Goal: Task Accomplishment & Management: Use online tool/utility

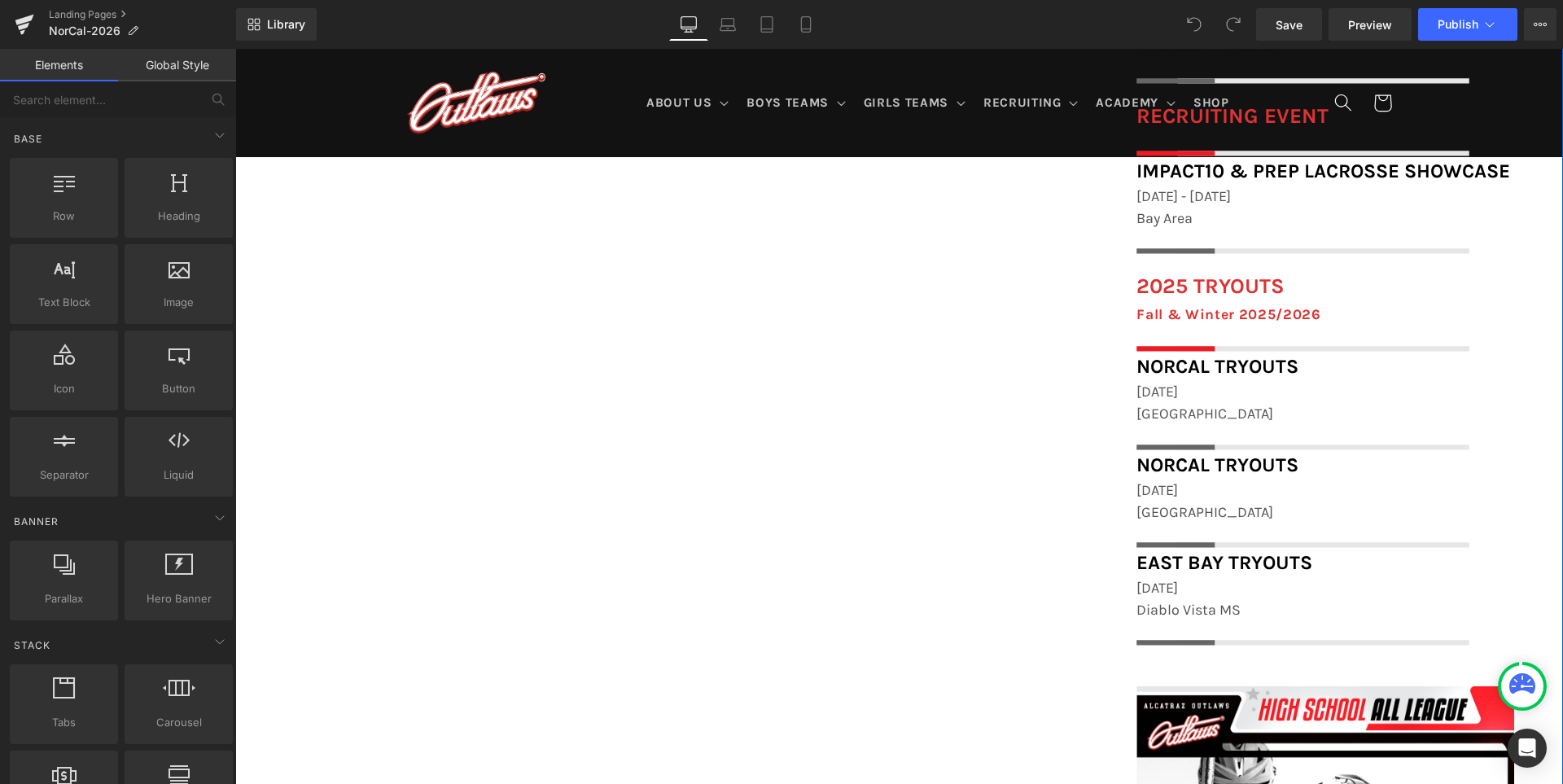
scroll to position [1628, 0]
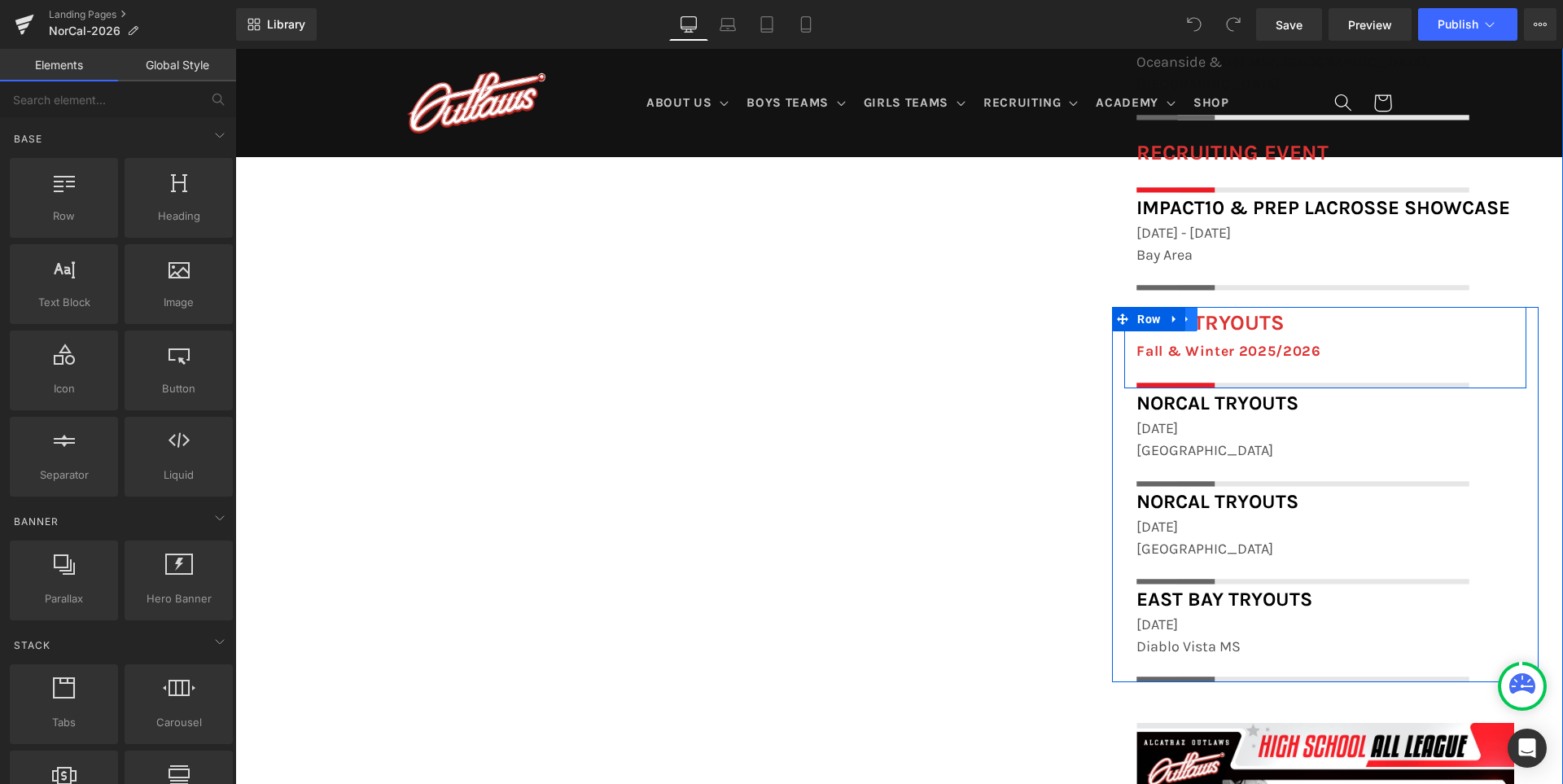
click at [1193, 313] on icon at bounding box center [1188, 319] width 12 height 13
click at [1176, 315] on icon at bounding box center [1174, 319] width 3 height 8
click at [1222, 313] on icon at bounding box center [1217, 319] width 12 height 12
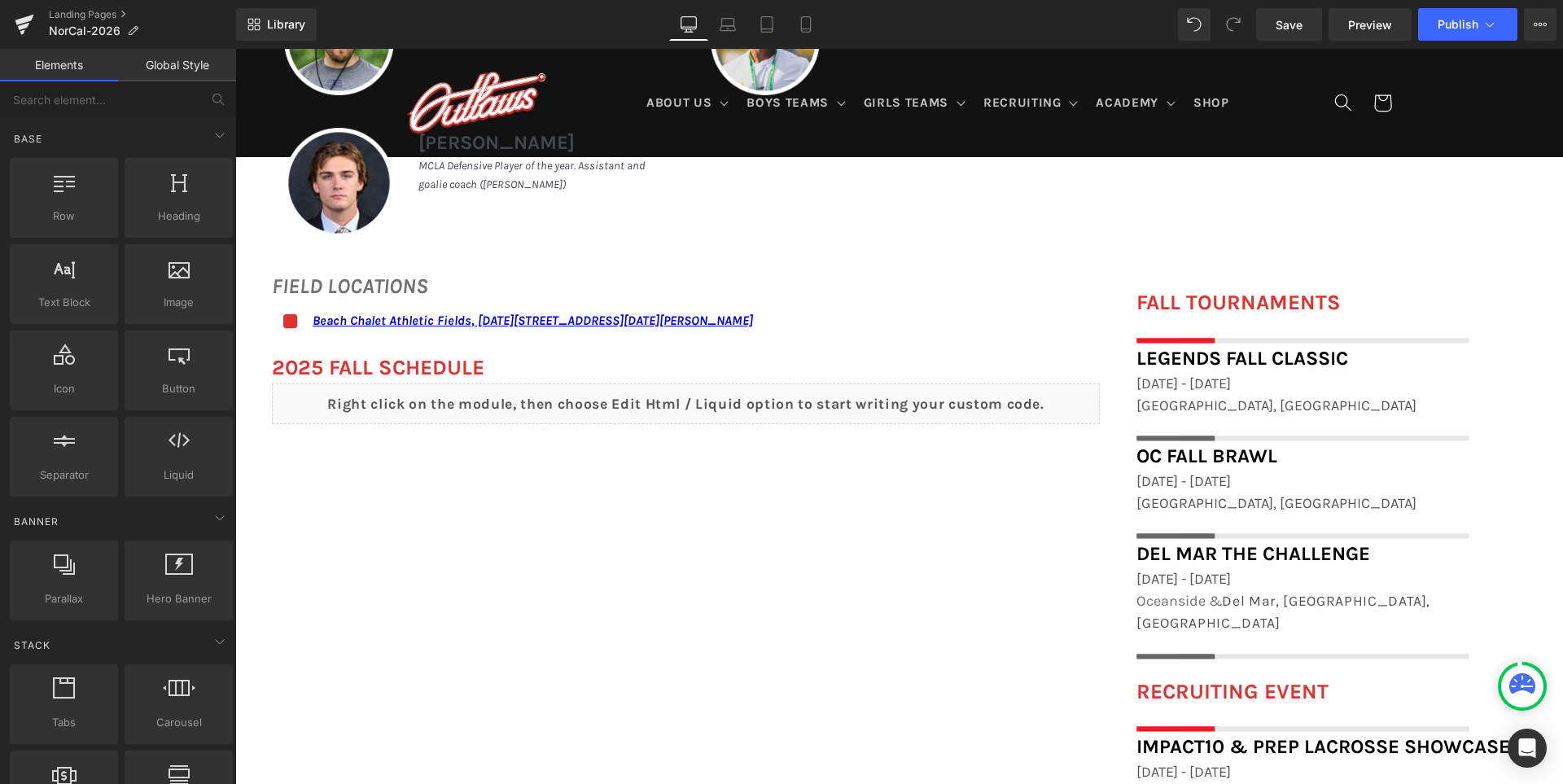
scroll to position [895, 0]
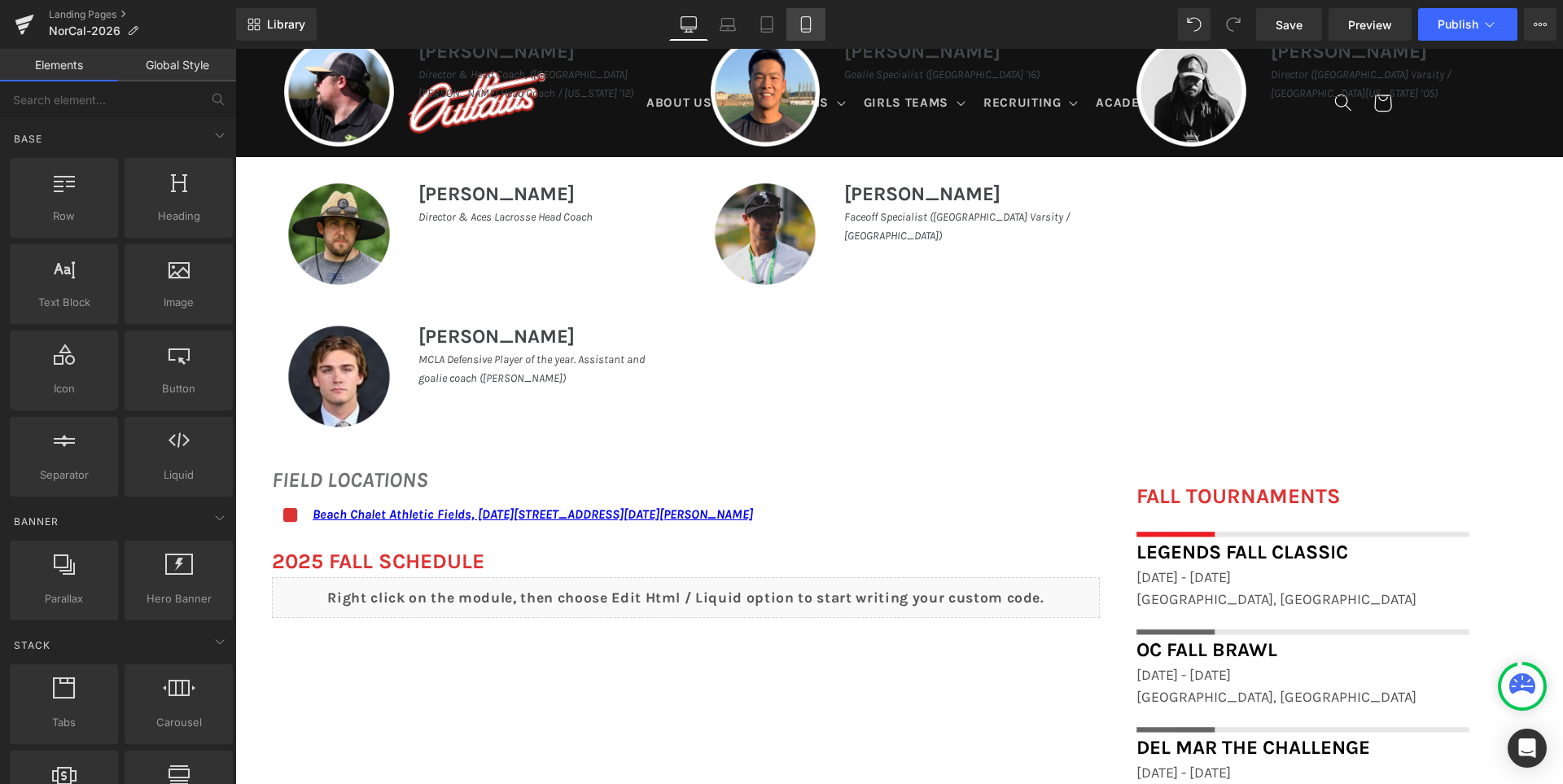
click at [816, 17] on link "Mobile" at bounding box center [805, 24] width 39 height 33
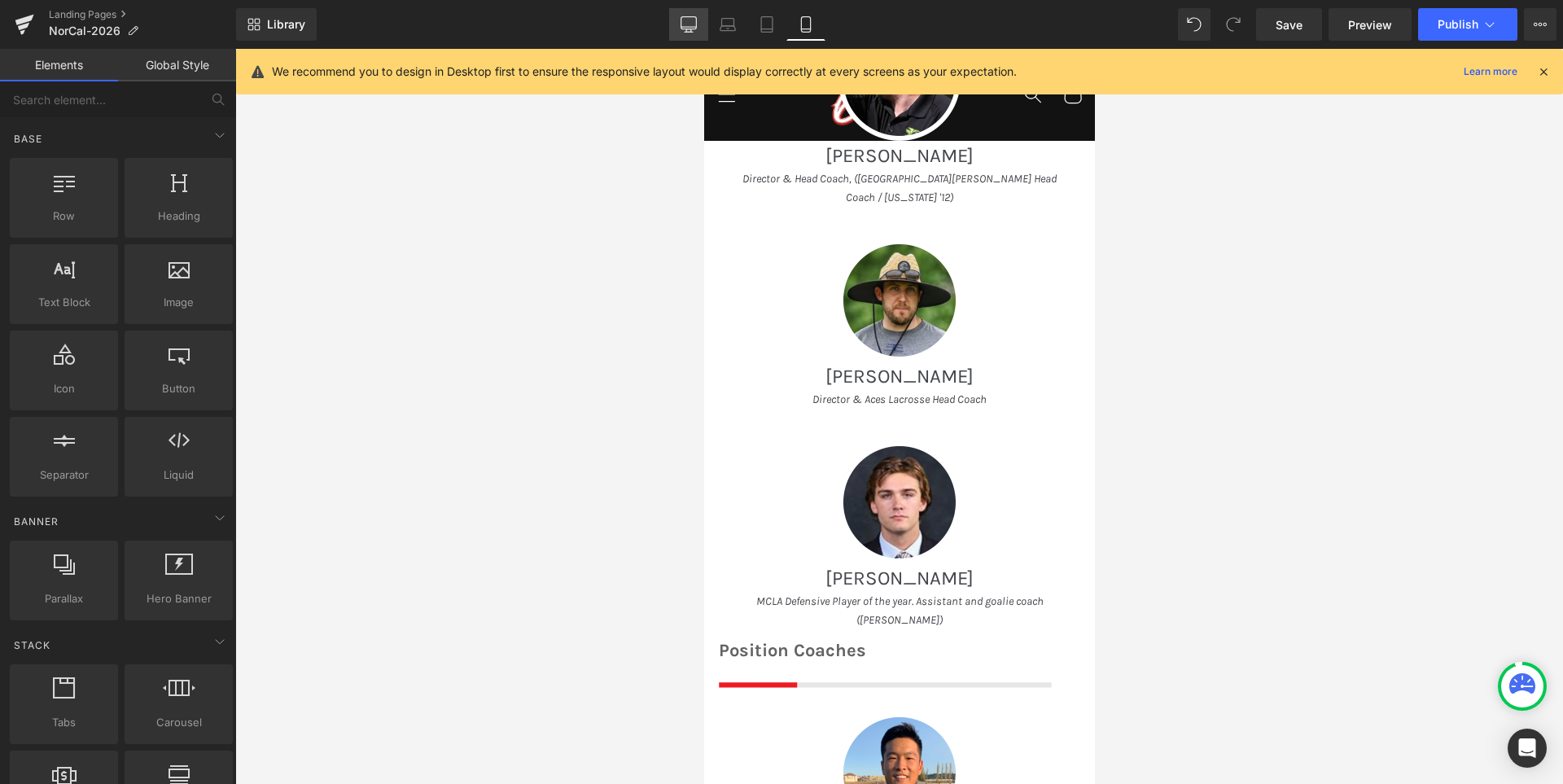
click at [686, 29] on icon at bounding box center [689, 23] width 15 height 13
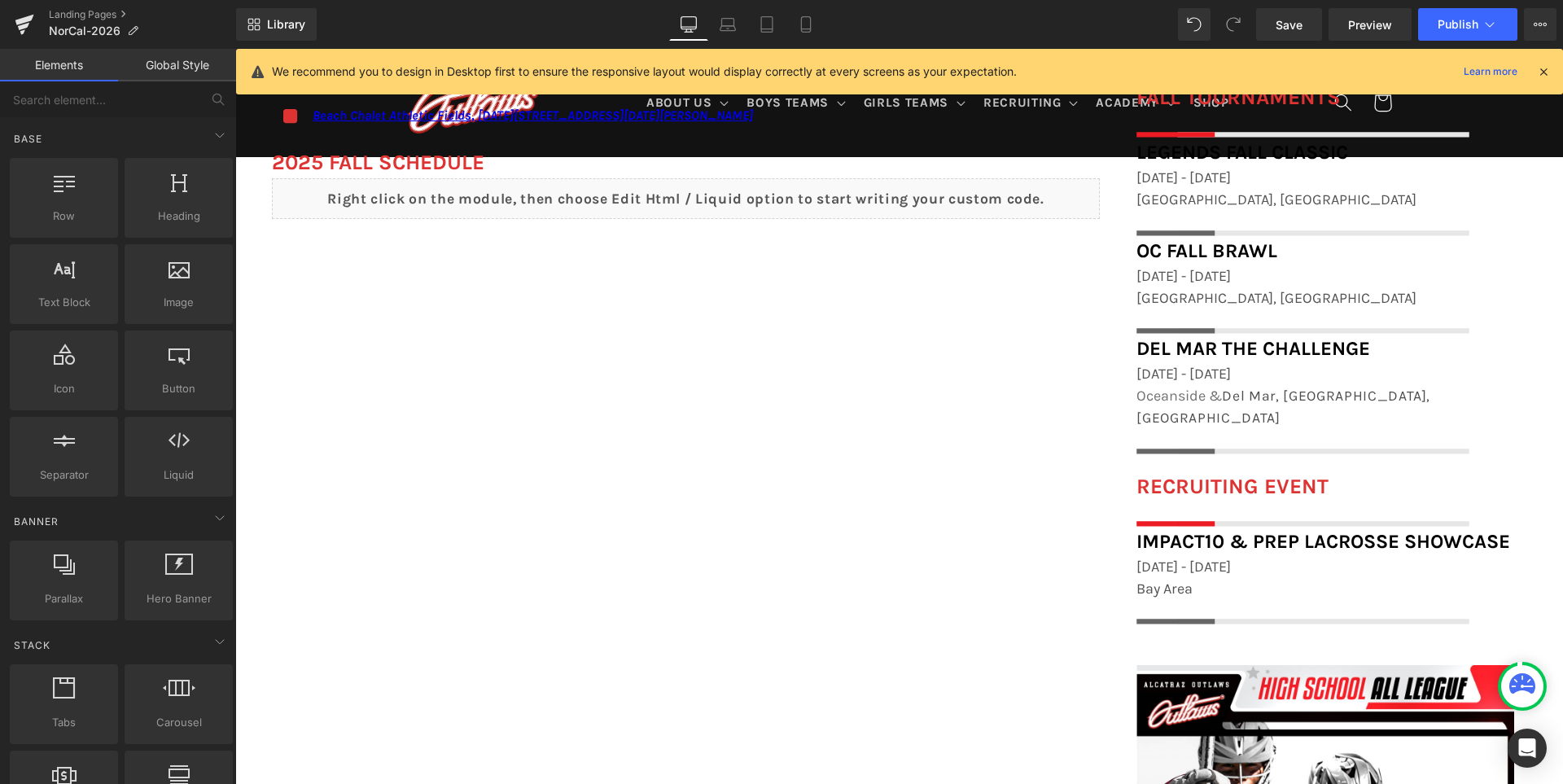
scroll to position [1294, 0]
click at [1275, 24] on link "Save" at bounding box center [1289, 24] width 66 height 33
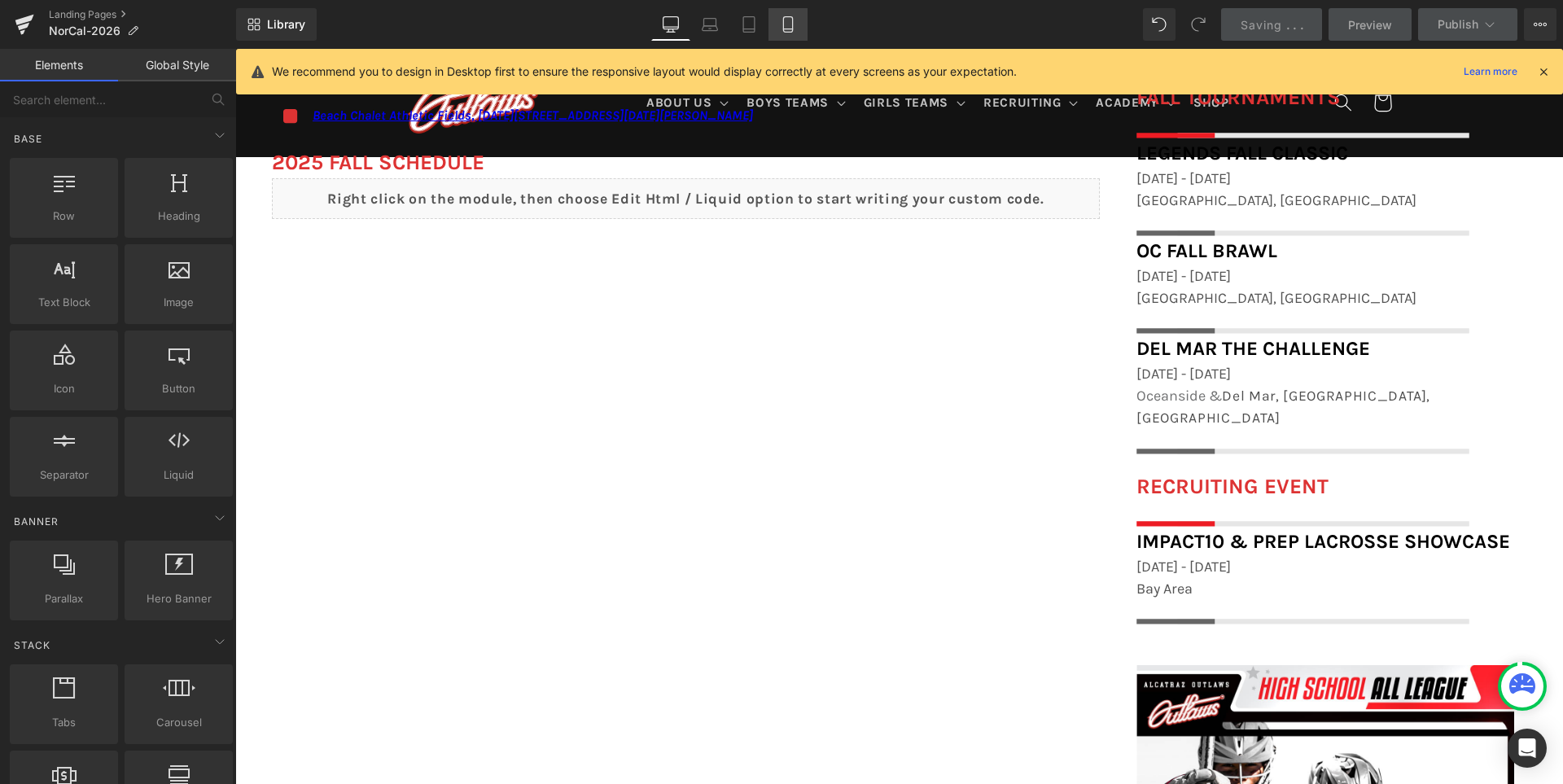
click at [792, 16] on icon at bounding box center [788, 24] width 16 height 16
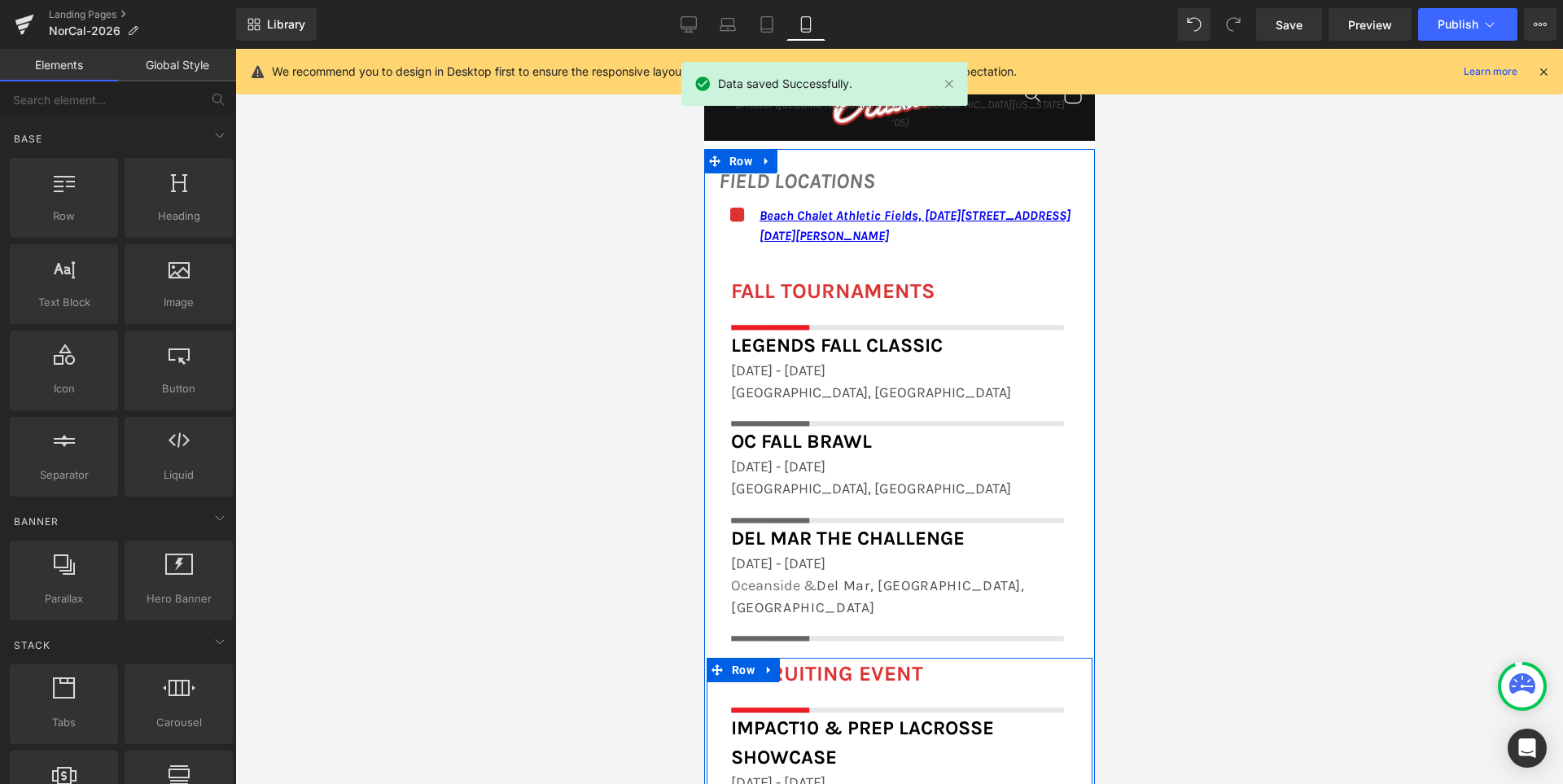
scroll to position [1529, 0]
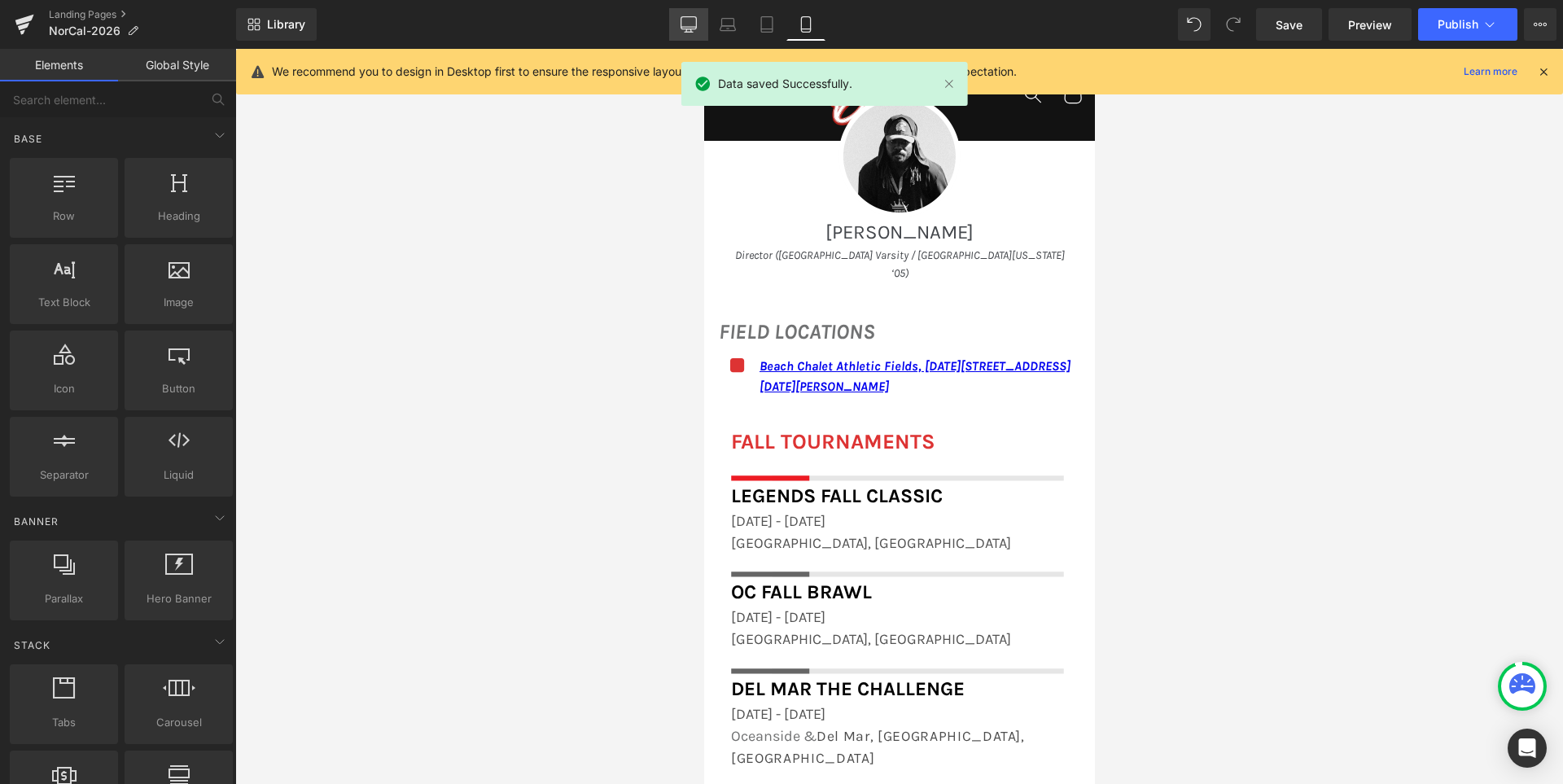
click at [690, 19] on icon at bounding box center [688, 24] width 16 height 16
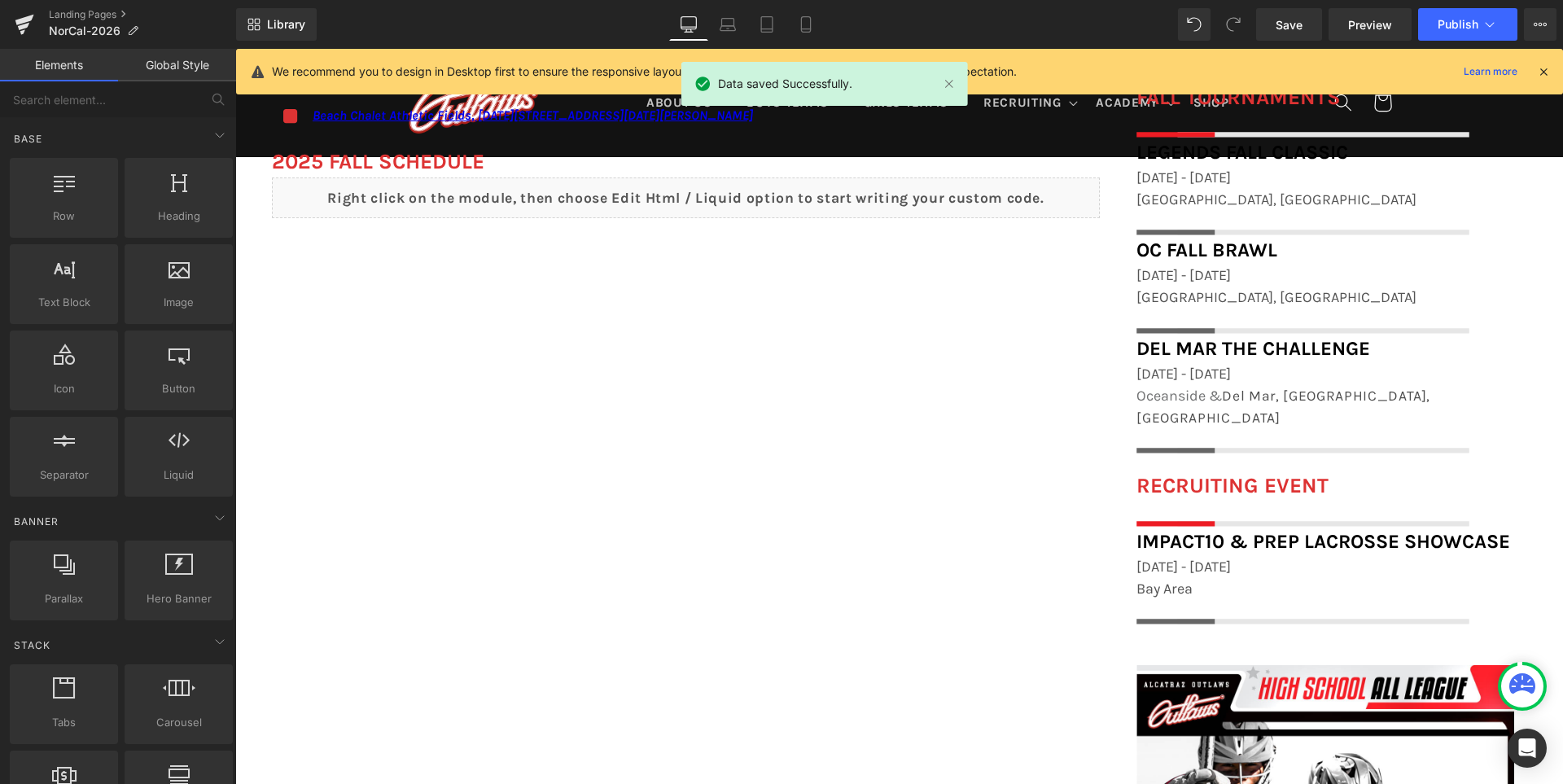
scroll to position [1294, 0]
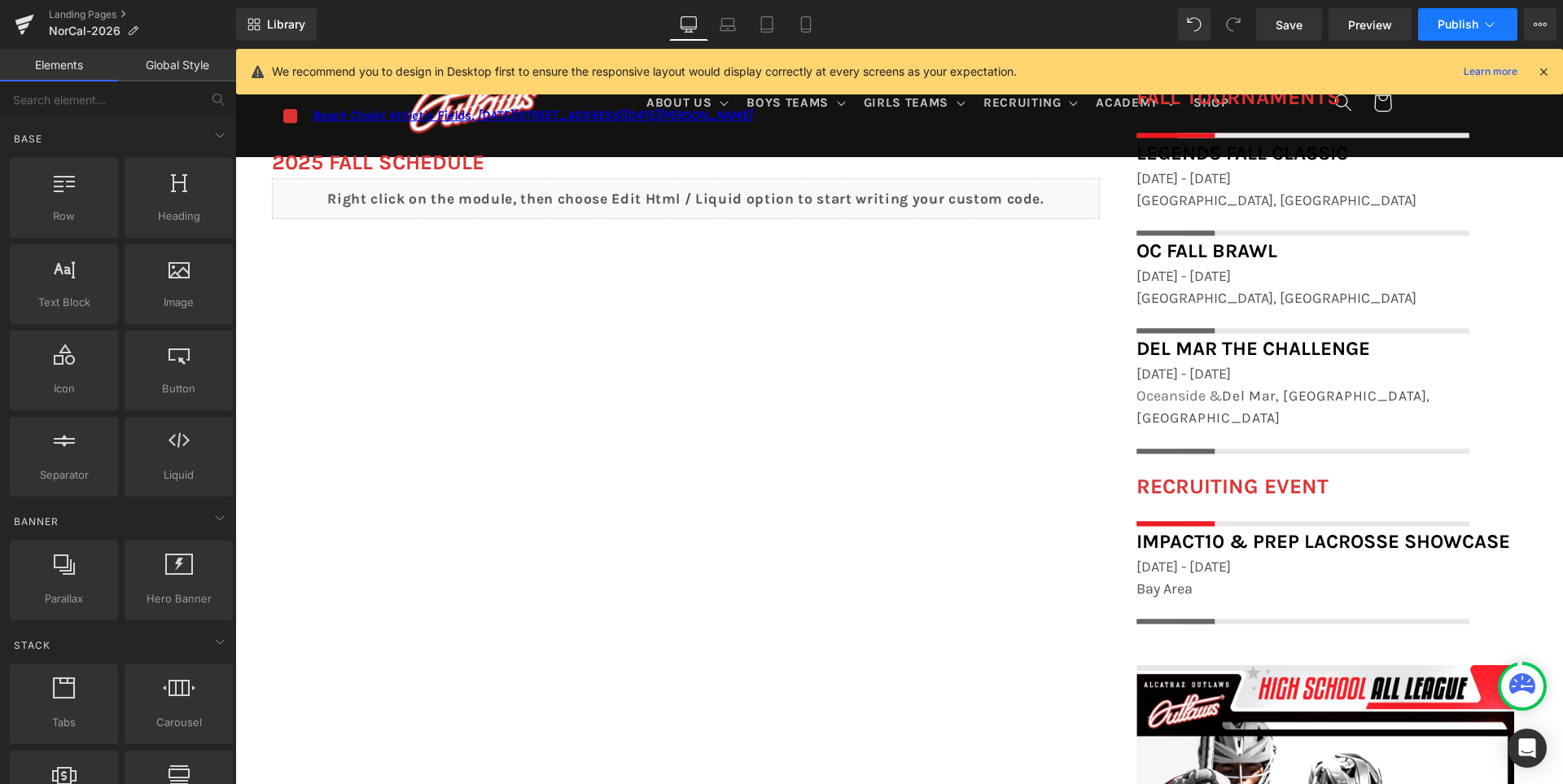
click at [1442, 16] on button "Publish" at bounding box center [1468, 24] width 99 height 33
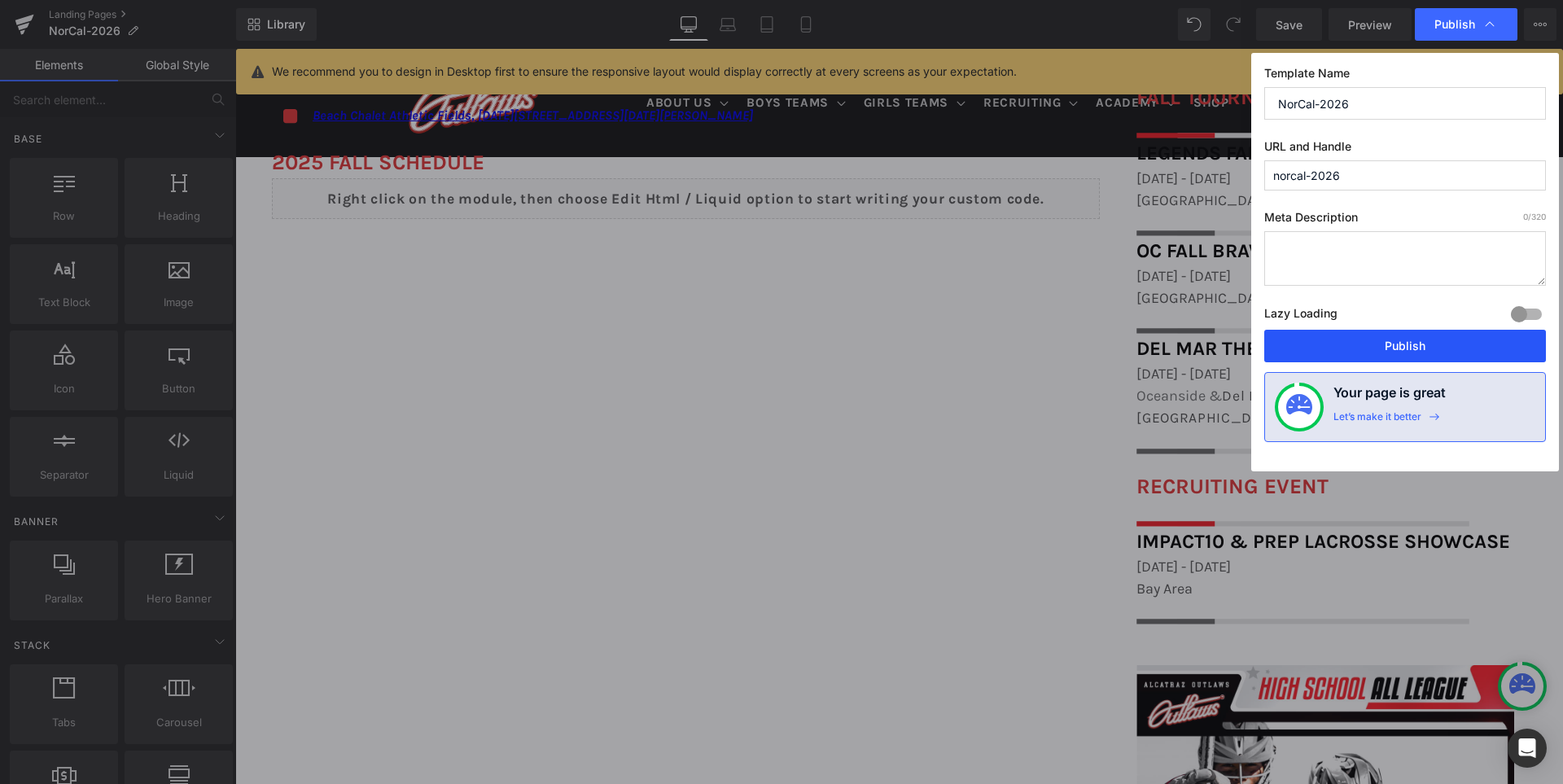
click at [1434, 331] on button "Publish" at bounding box center [1405, 346] width 282 height 33
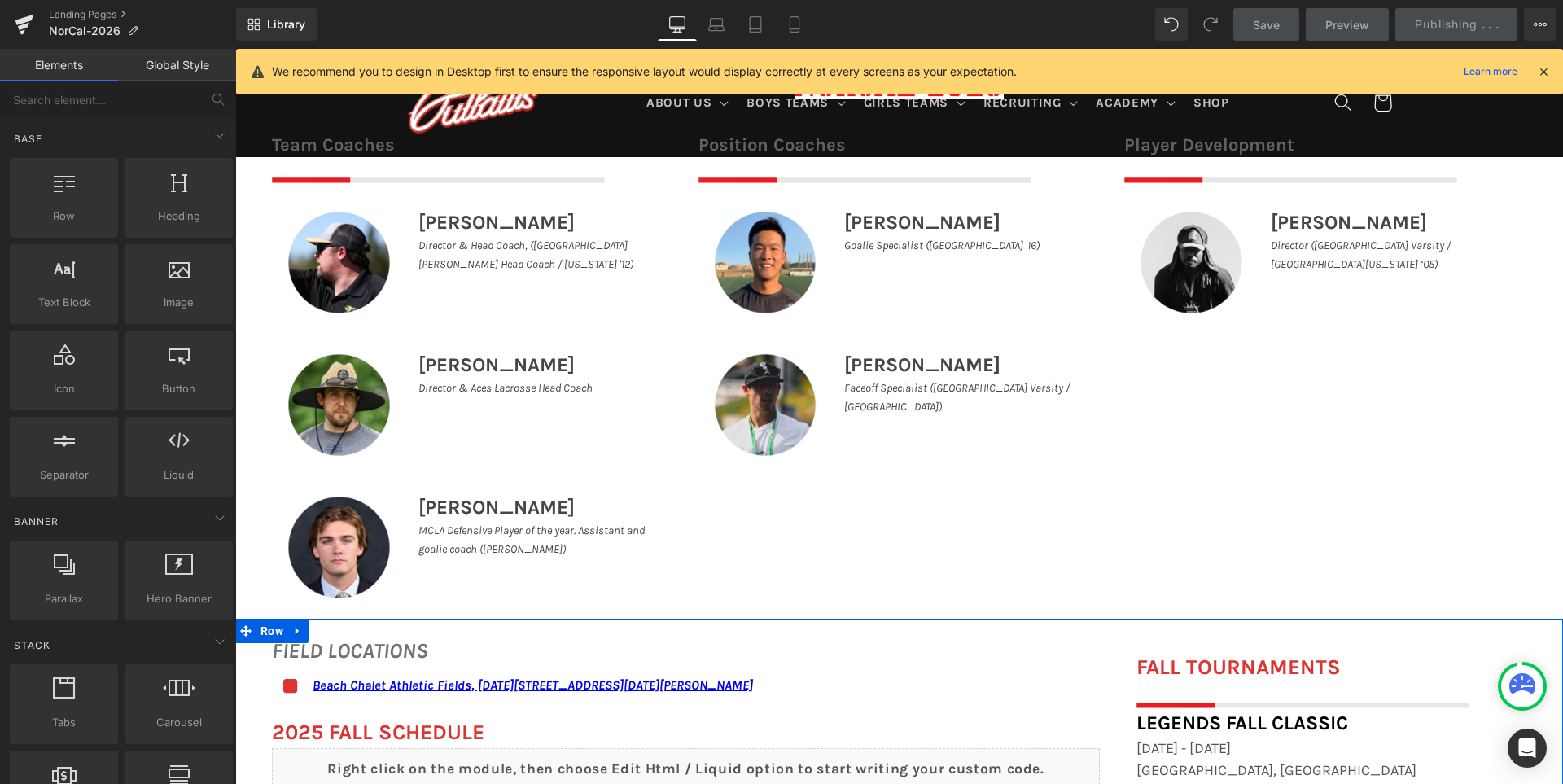
scroll to position [155, 0]
